Goal: Task Accomplishment & Management: Complete application form

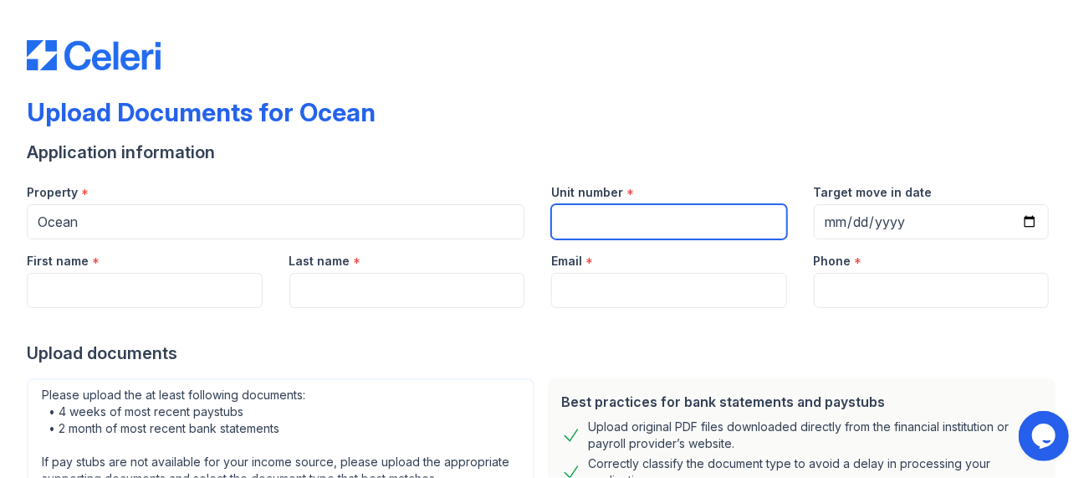
click at [571, 213] on input "Unit number" at bounding box center [669, 221] width 236 height 35
click at [571, 231] on input "Unit number" at bounding box center [669, 221] width 236 height 35
type input "1938"
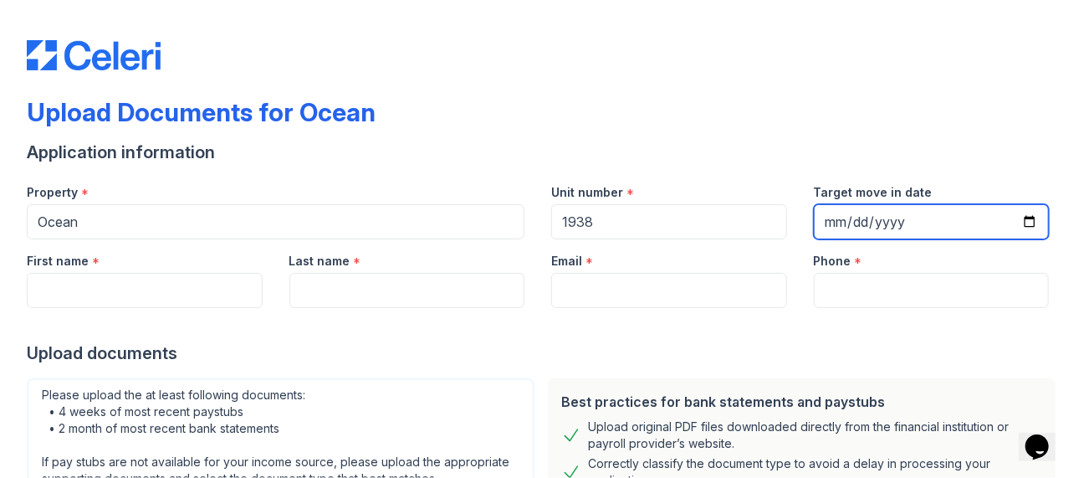
click at [852, 223] on input "Target move in date" at bounding box center [932, 221] width 236 height 35
click at [1020, 223] on input "Target move in date" at bounding box center [932, 221] width 236 height 35
type input "[DATE]"
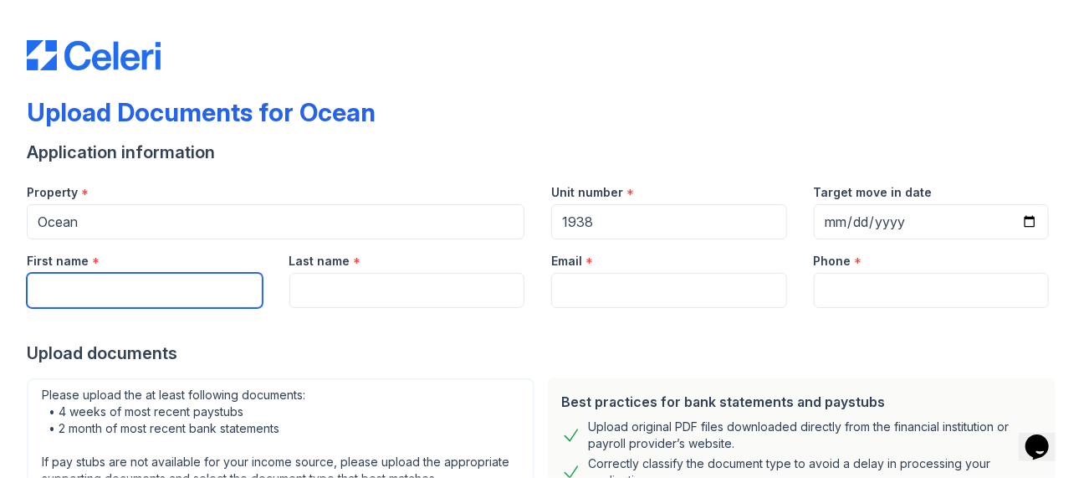
click at [123, 275] on input "First name" at bounding box center [145, 290] width 236 height 35
type input "[PERSON_NAME]"
type input "[PERSON_NAME][EMAIL_ADDRESS][DOMAIN_NAME]"
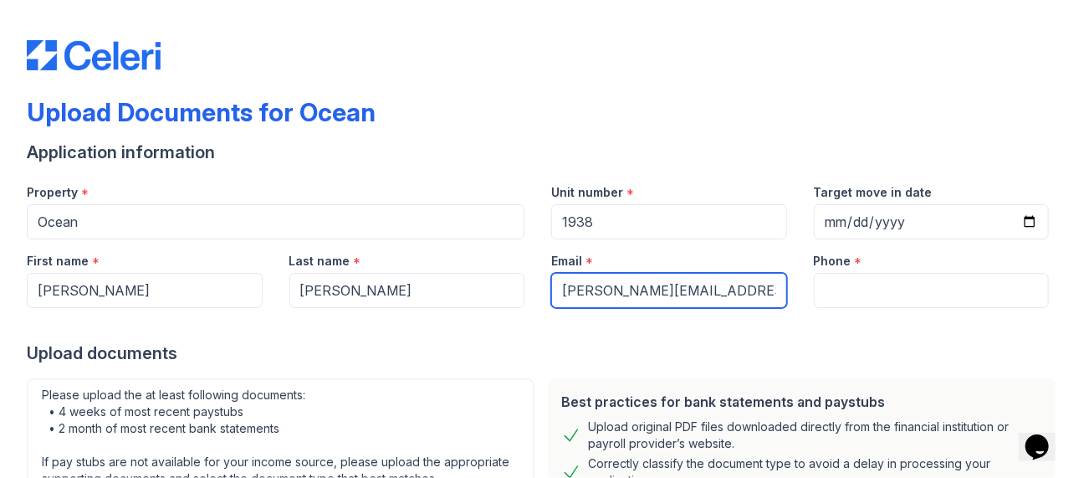
type input "5084942441"
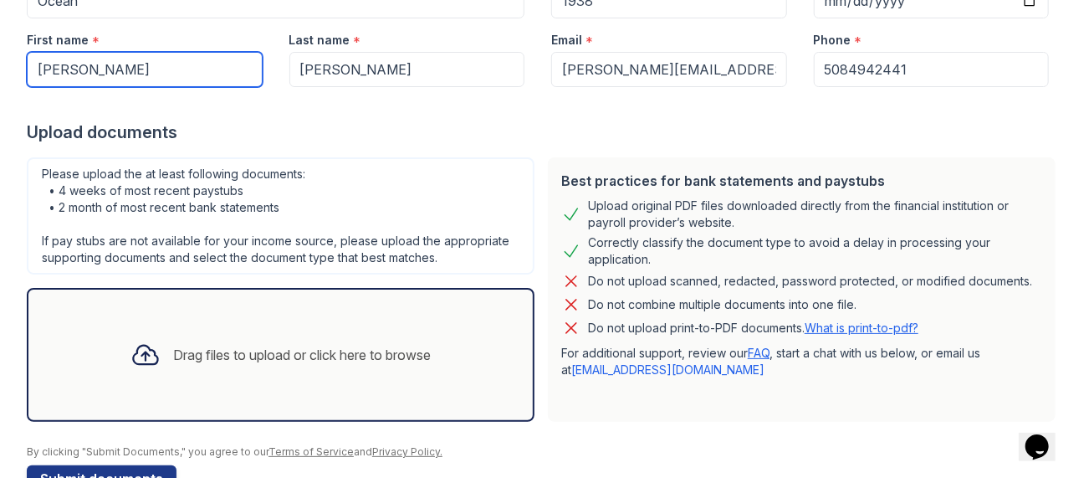
scroll to position [265, 0]
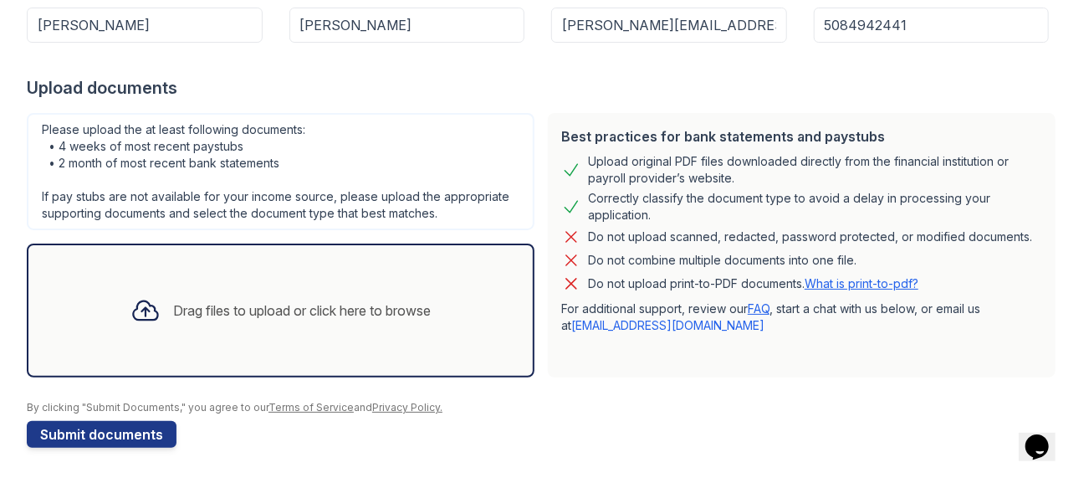
click at [199, 313] on div "Drag files to upload or click here to browse" at bounding box center [303, 310] width 258 height 20
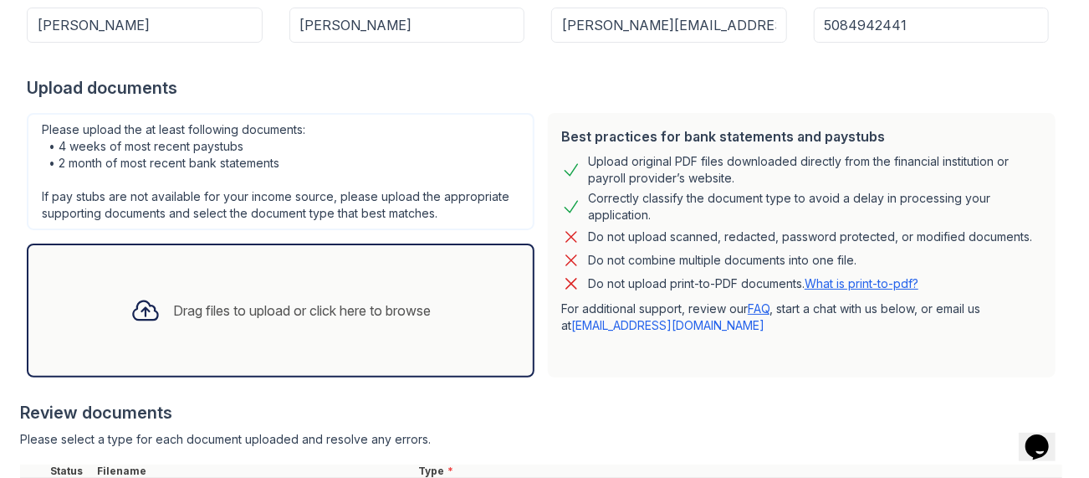
scroll to position [422, 0]
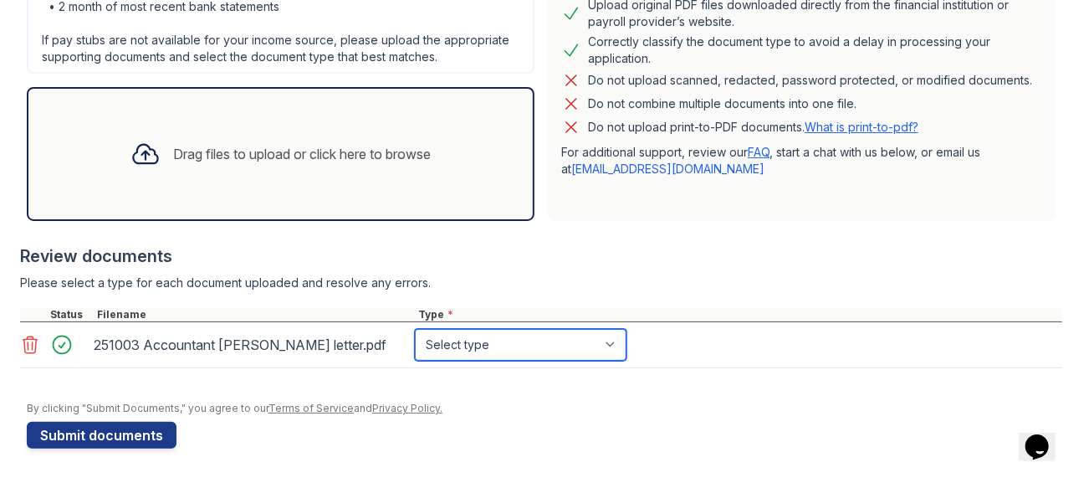
click at [514, 336] on select "Select type Paystub Bank Statement Offer Letter Tax Documents Benefit Award Let…" at bounding box center [521, 345] width 212 height 32
select select "tax_documents"
click at [415, 329] on select "Select type Paystub Bank Statement Offer Letter Tax Documents Benefit Award Let…" at bounding box center [521, 345] width 212 height 32
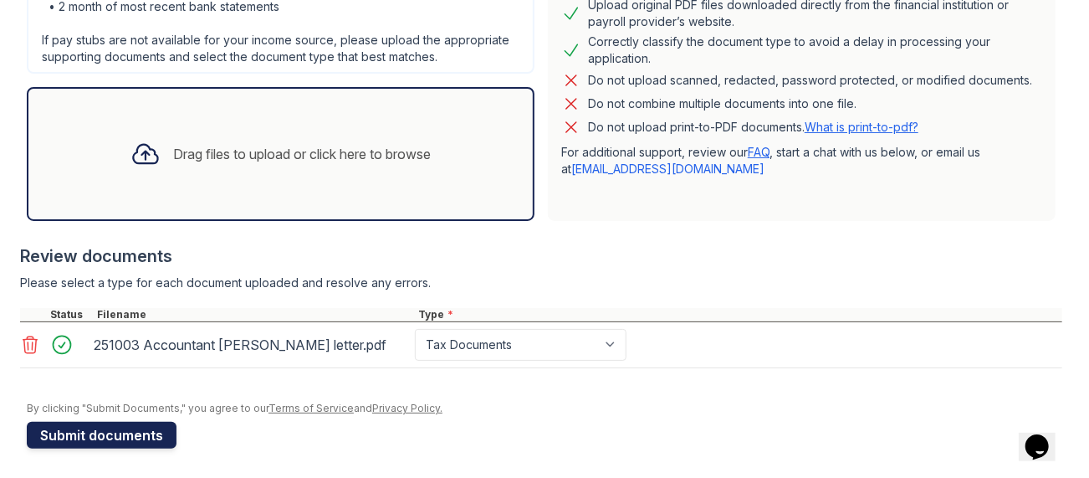
click at [118, 434] on button "Submit documents" at bounding box center [102, 435] width 150 height 27
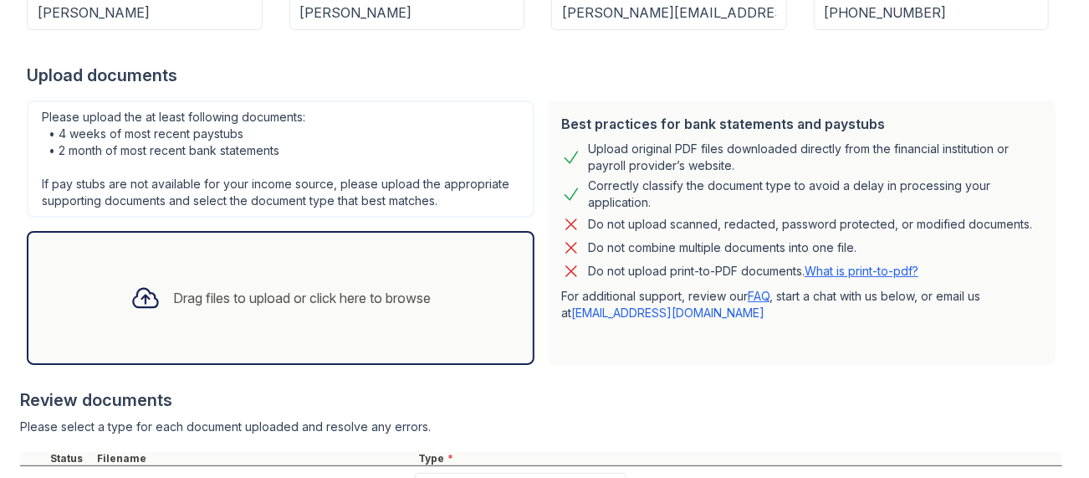
scroll to position [187, 0]
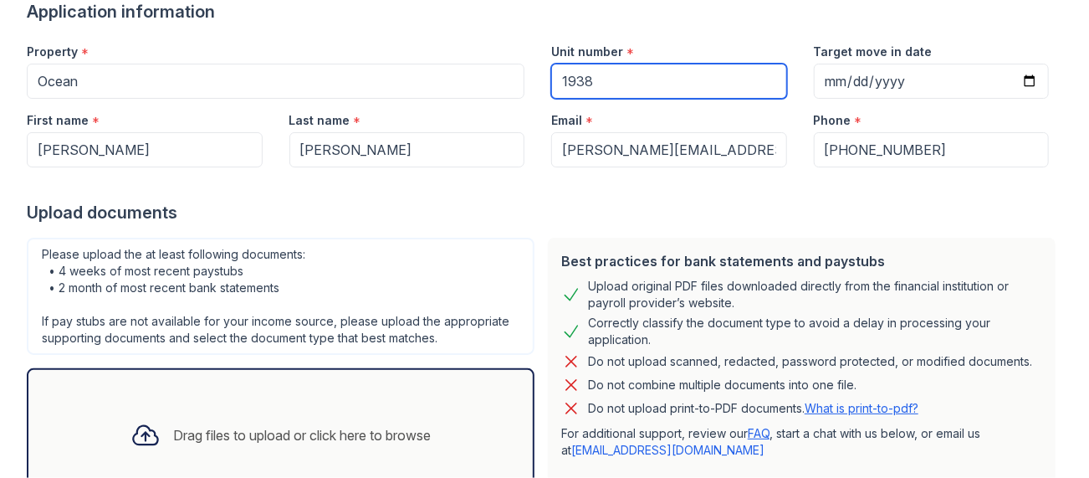
drag, startPoint x: 593, startPoint y: 74, endPoint x: 536, endPoint y: 79, distance: 57.2
click at [539, 79] on div "Unit number * 1938" at bounding box center [669, 64] width 263 height 69
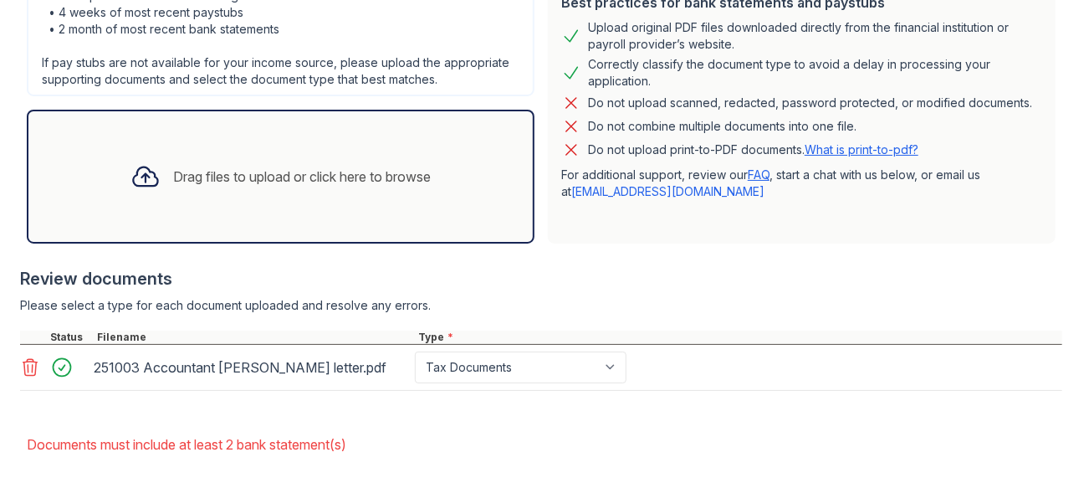
scroll to position [522, 0]
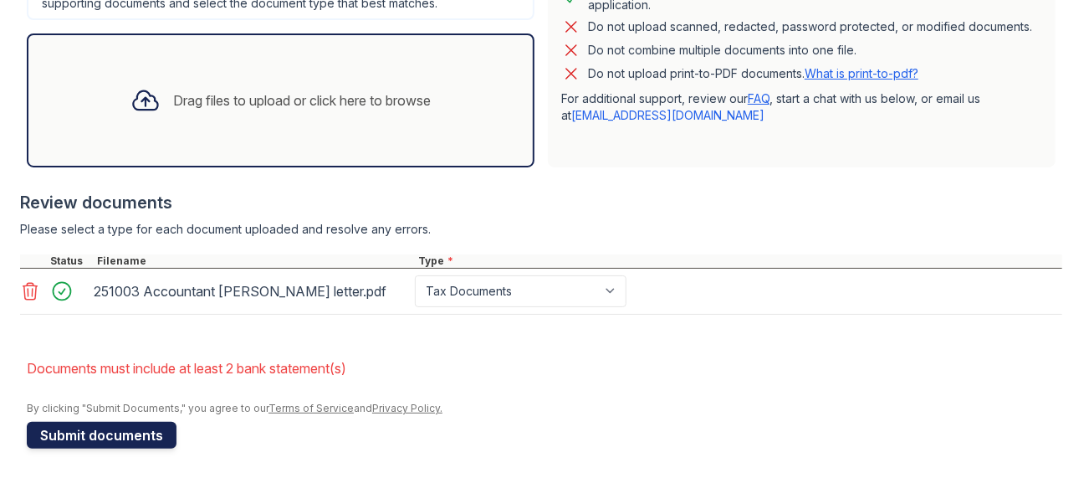
type input "1826"
click at [136, 428] on button "Submit documents" at bounding box center [102, 435] width 150 height 27
